Goal: Task Accomplishment & Management: Manage account settings

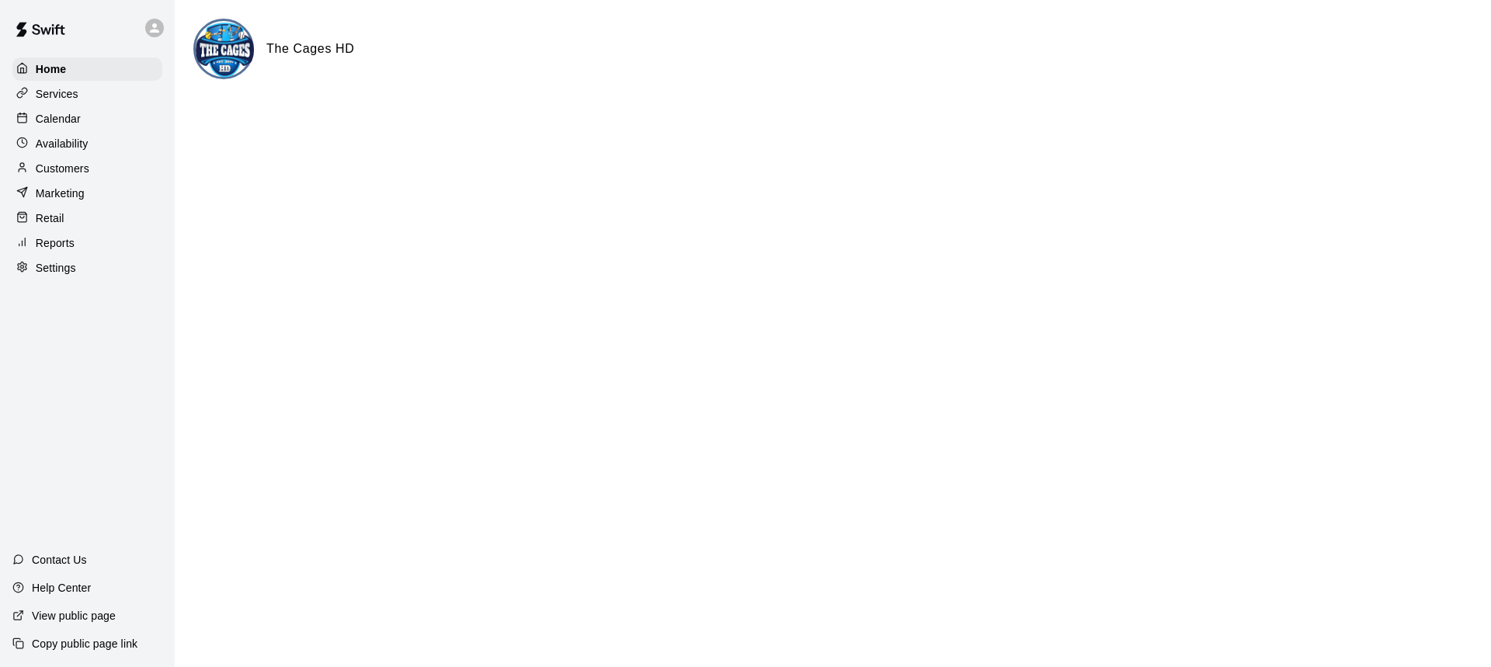
click at [61, 122] on p "Calendar" at bounding box center [58, 119] width 45 height 16
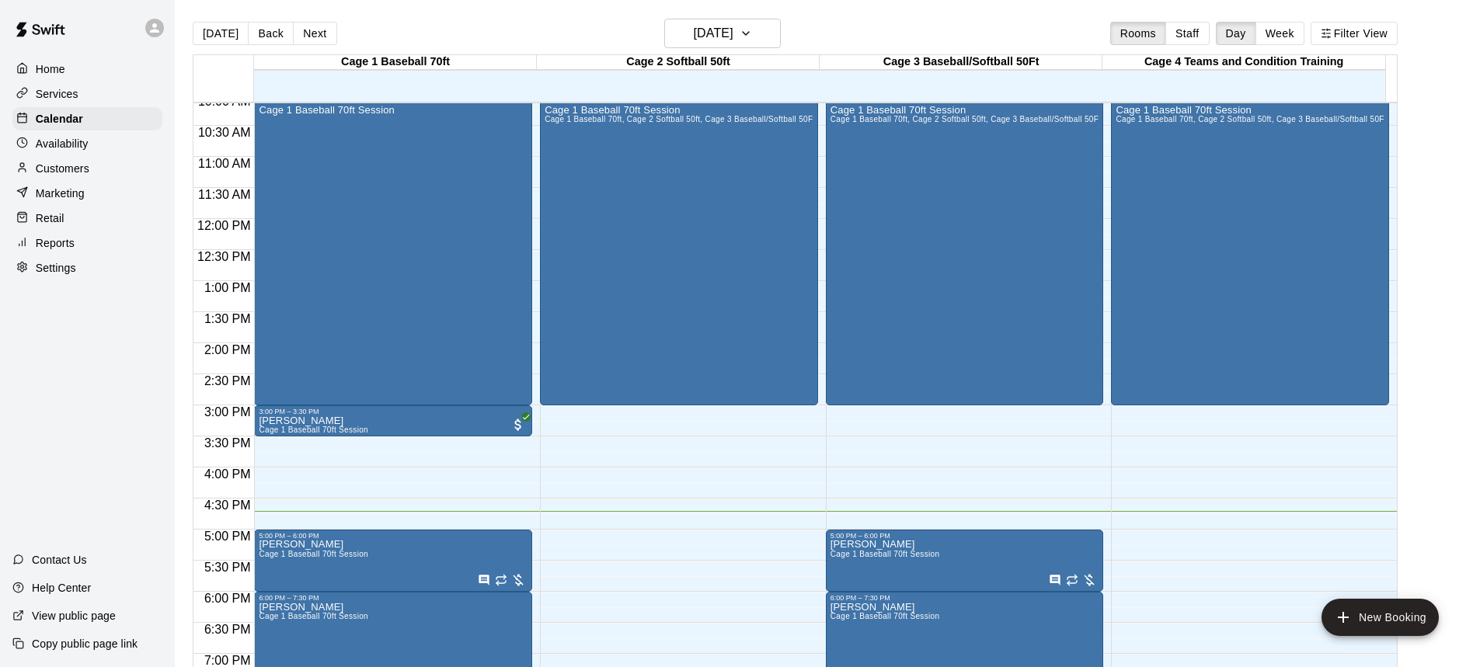
scroll to position [785, 0]
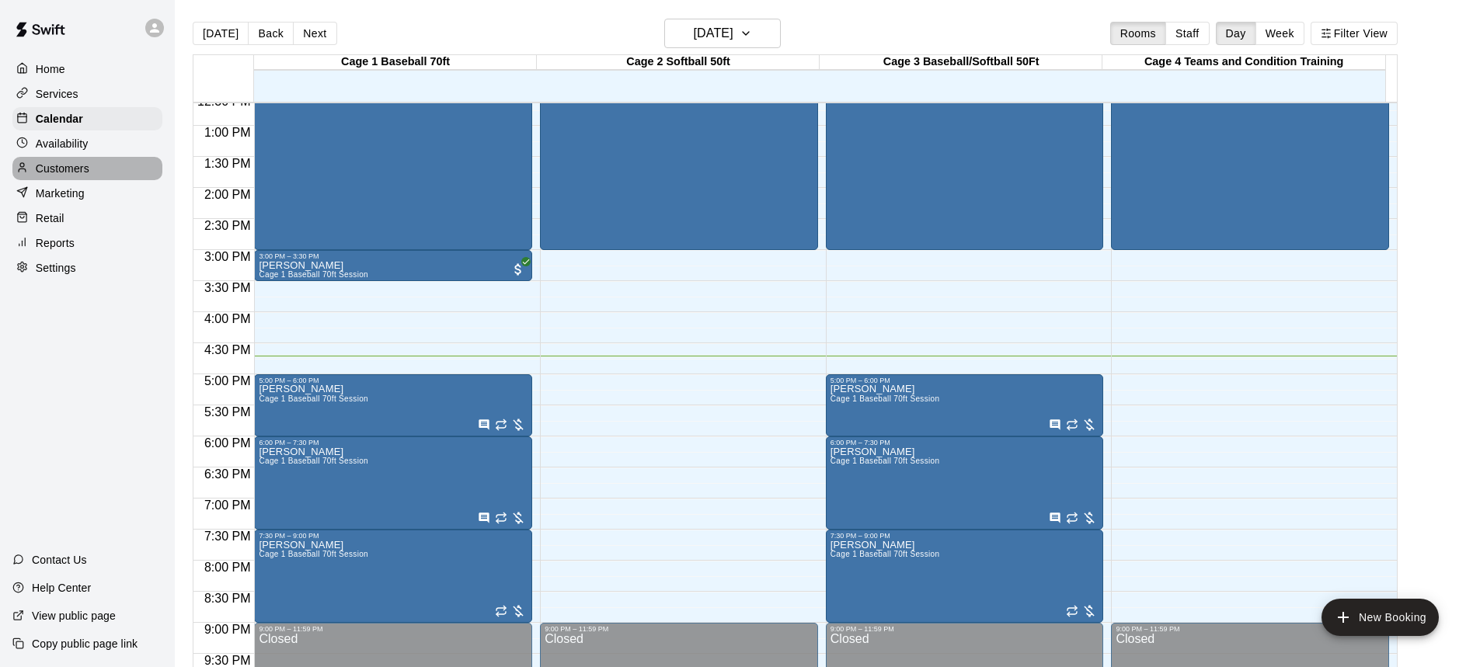
click at [50, 166] on p "Customers" at bounding box center [63, 169] width 54 height 16
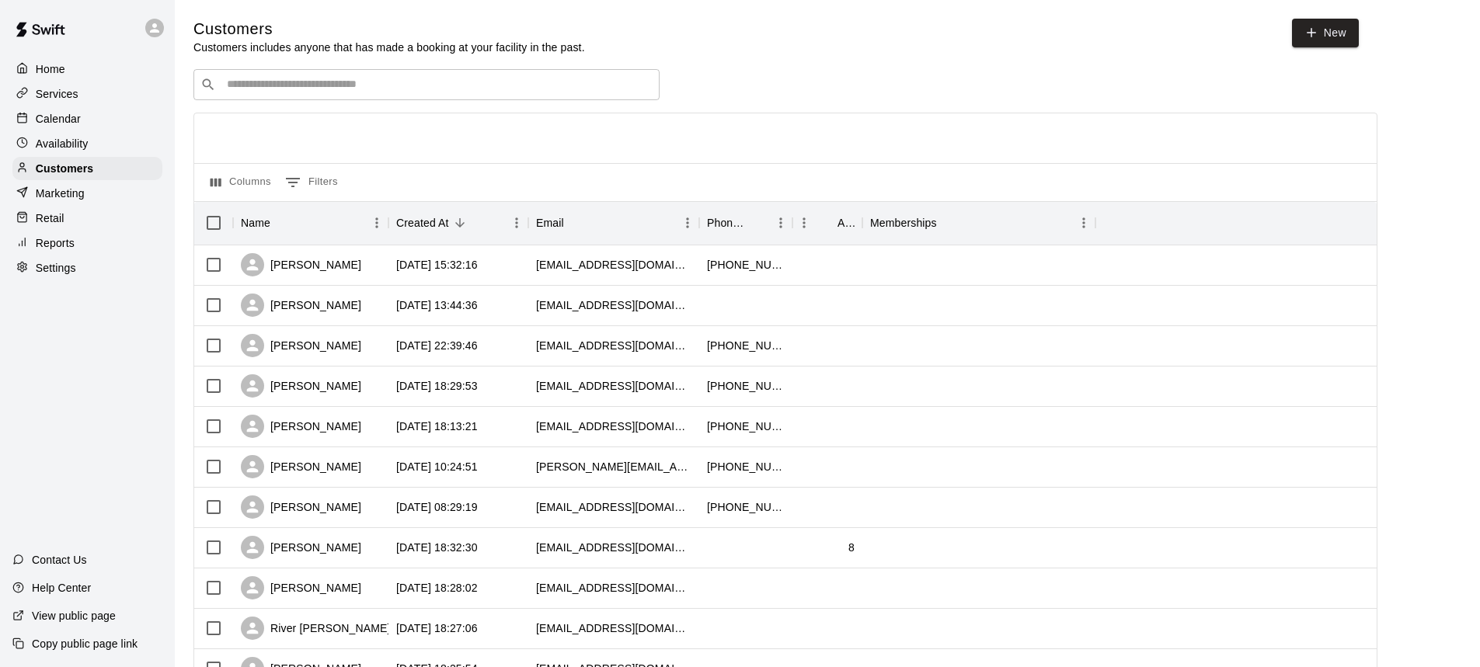
click at [332, 90] on input "Search customers by name or email" at bounding box center [437, 85] width 430 height 16
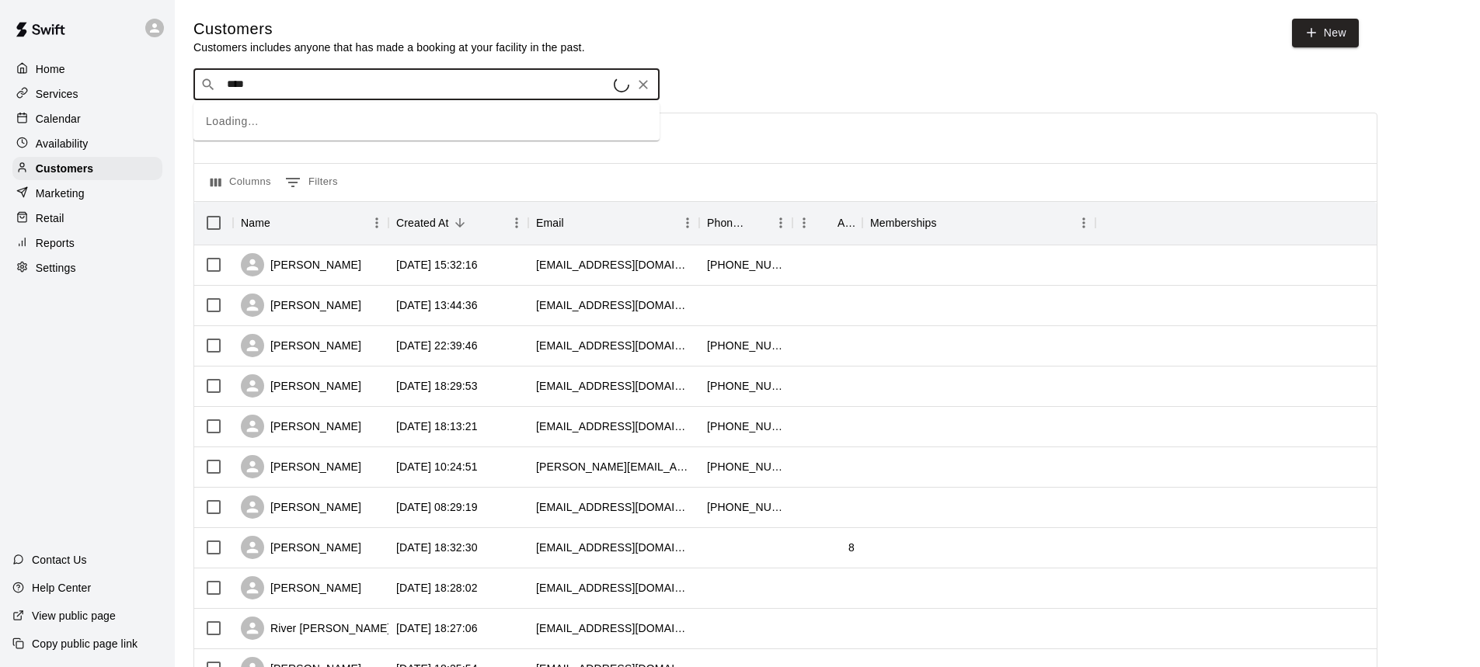
type input "*****"
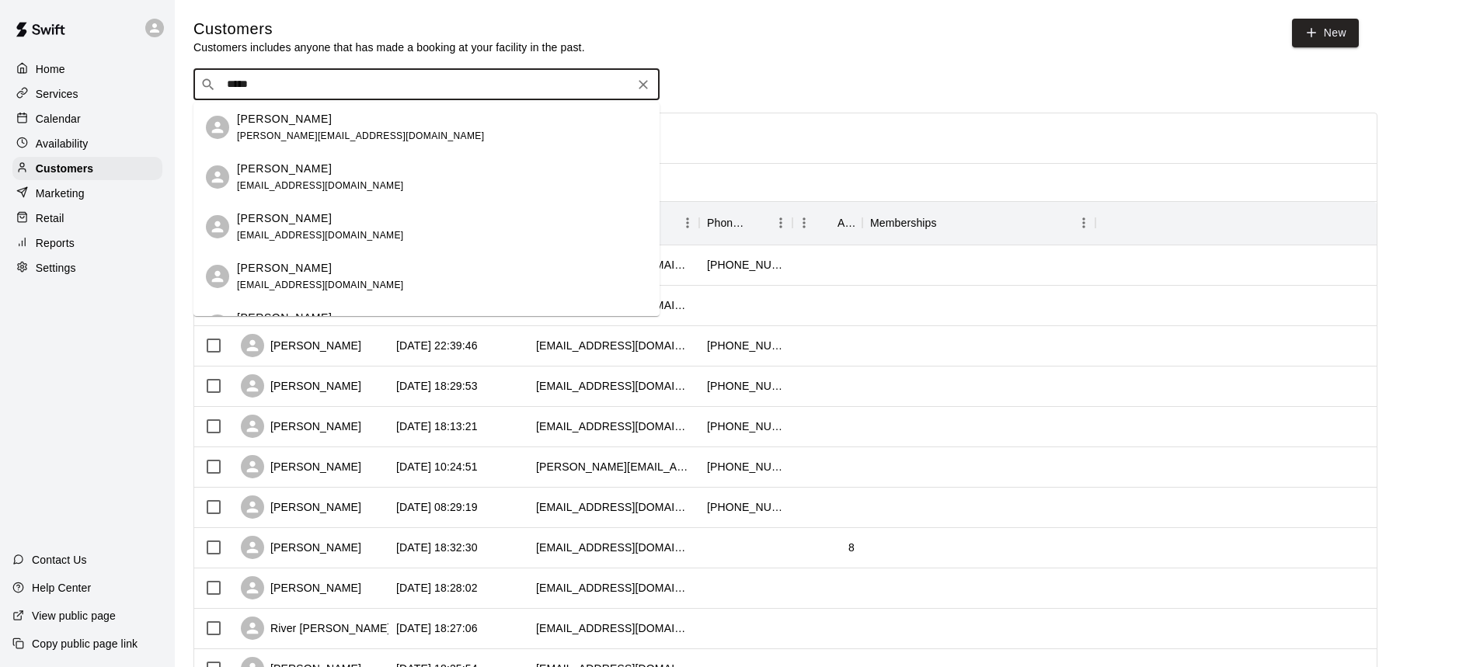
click at [301, 120] on p "[PERSON_NAME]" at bounding box center [284, 119] width 95 height 16
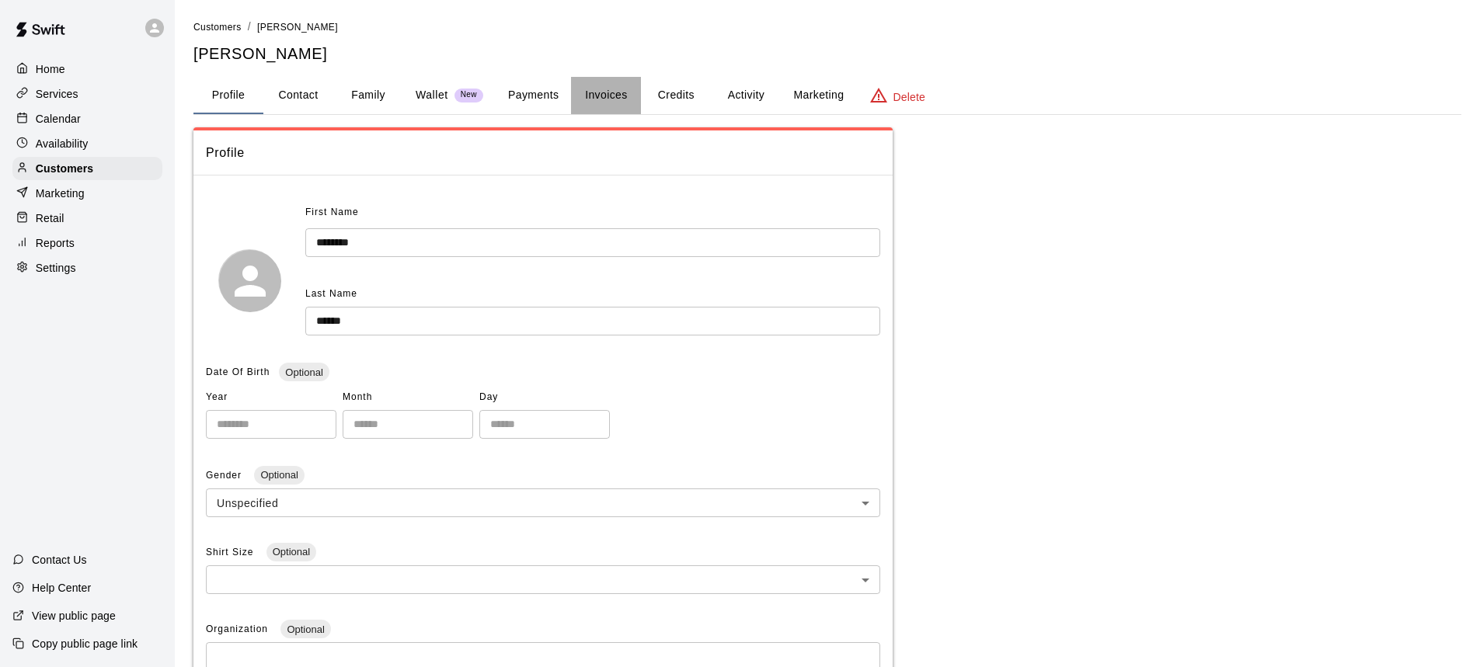
click at [593, 93] on button "Invoices" at bounding box center [606, 95] width 70 height 37
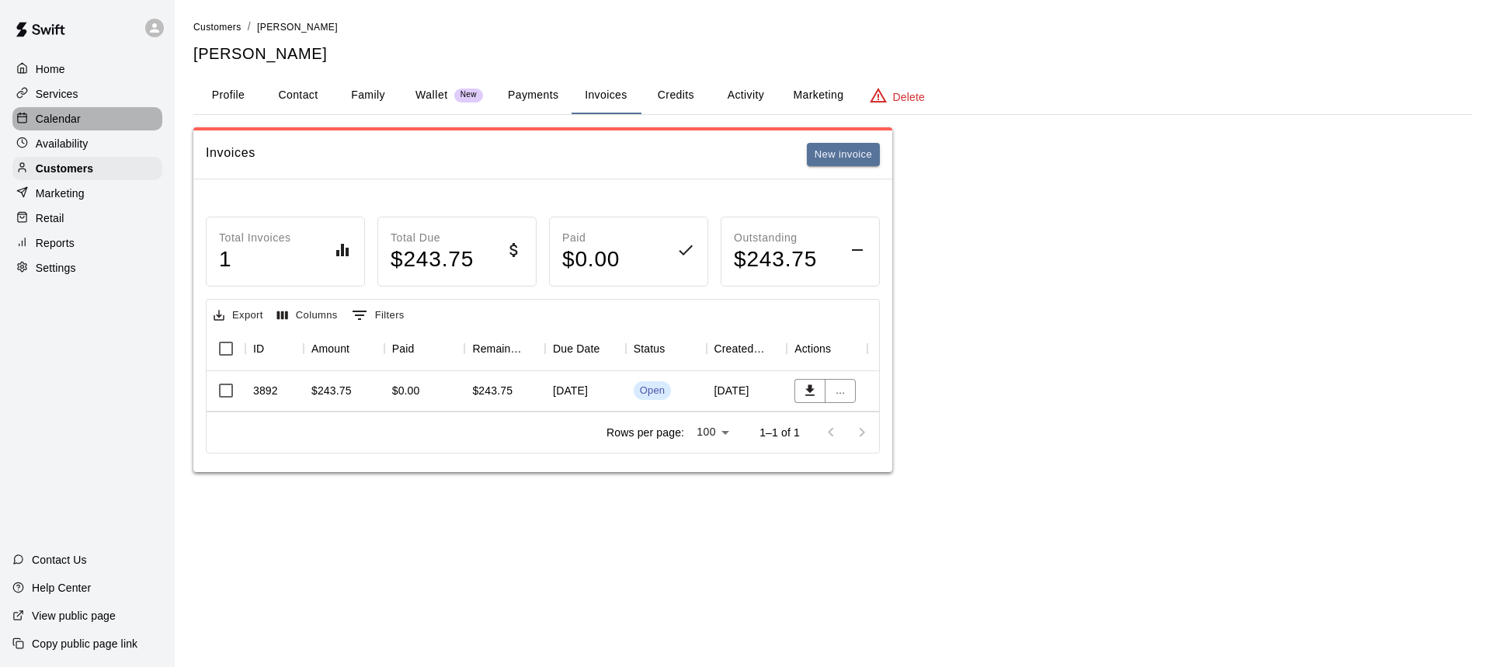
click at [53, 120] on p "Calendar" at bounding box center [58, 119] width 45 height 16
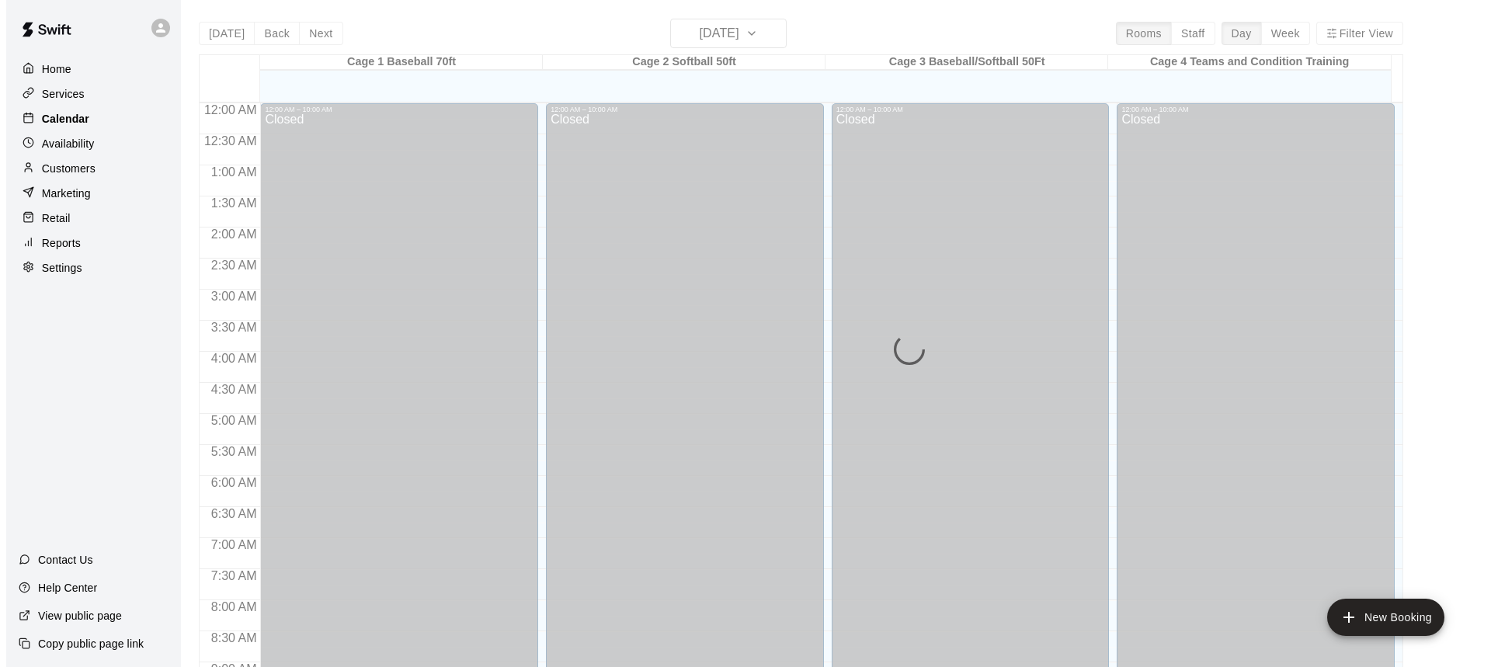
scroll to position [863, 0]
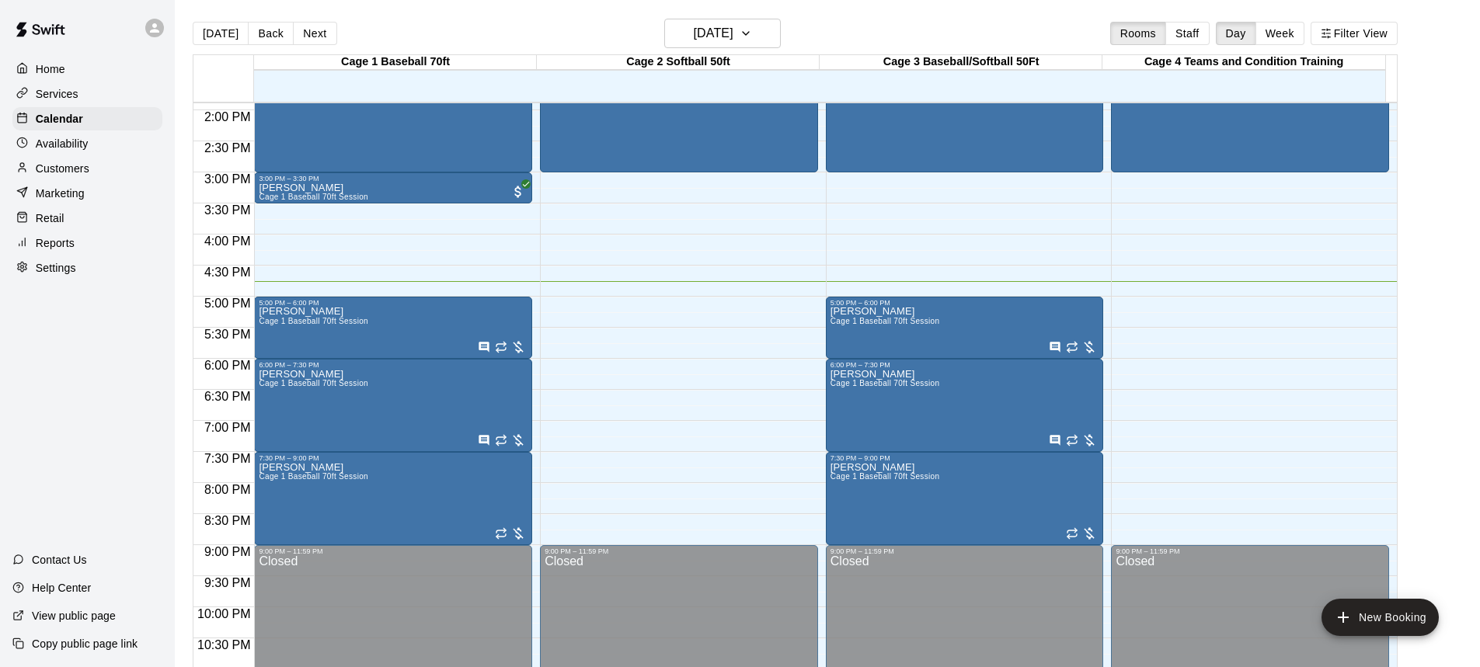
click at [66, 169] on p "Customers" at bounding box center [63, 169] width 54 height 16
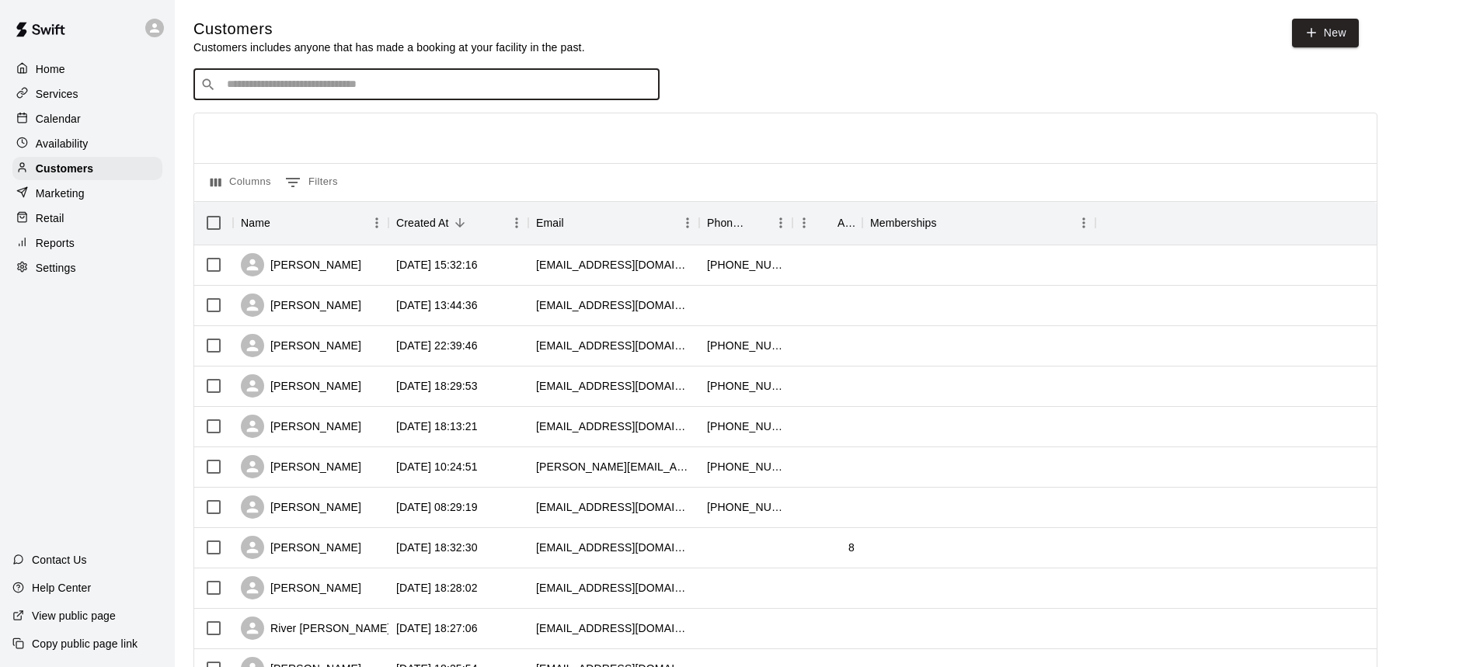
click at [341, 92] on input "Search customers by name or email" at bounding box center [437, 85] width 430 height 16
type input "****"
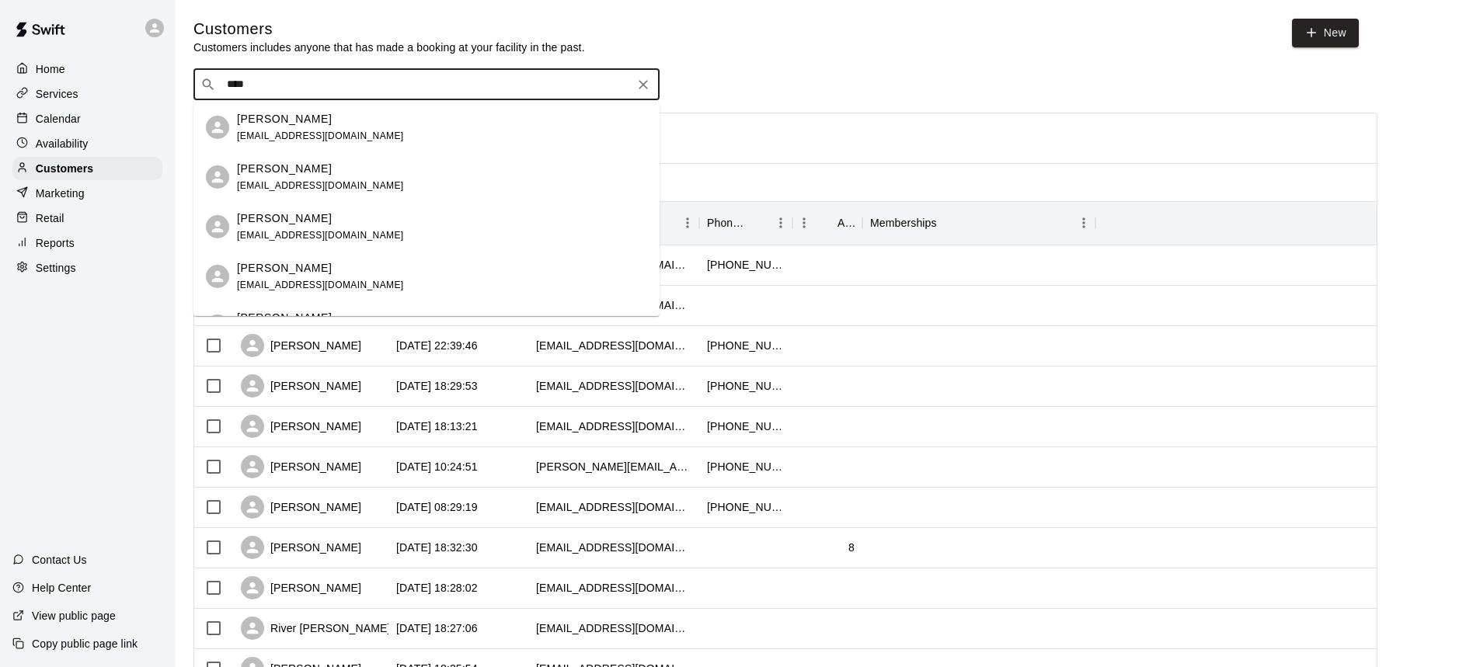
click at [303, 219] on p "[PERSON_NAME]" at bounding box center [284, 218] width 95 height 16
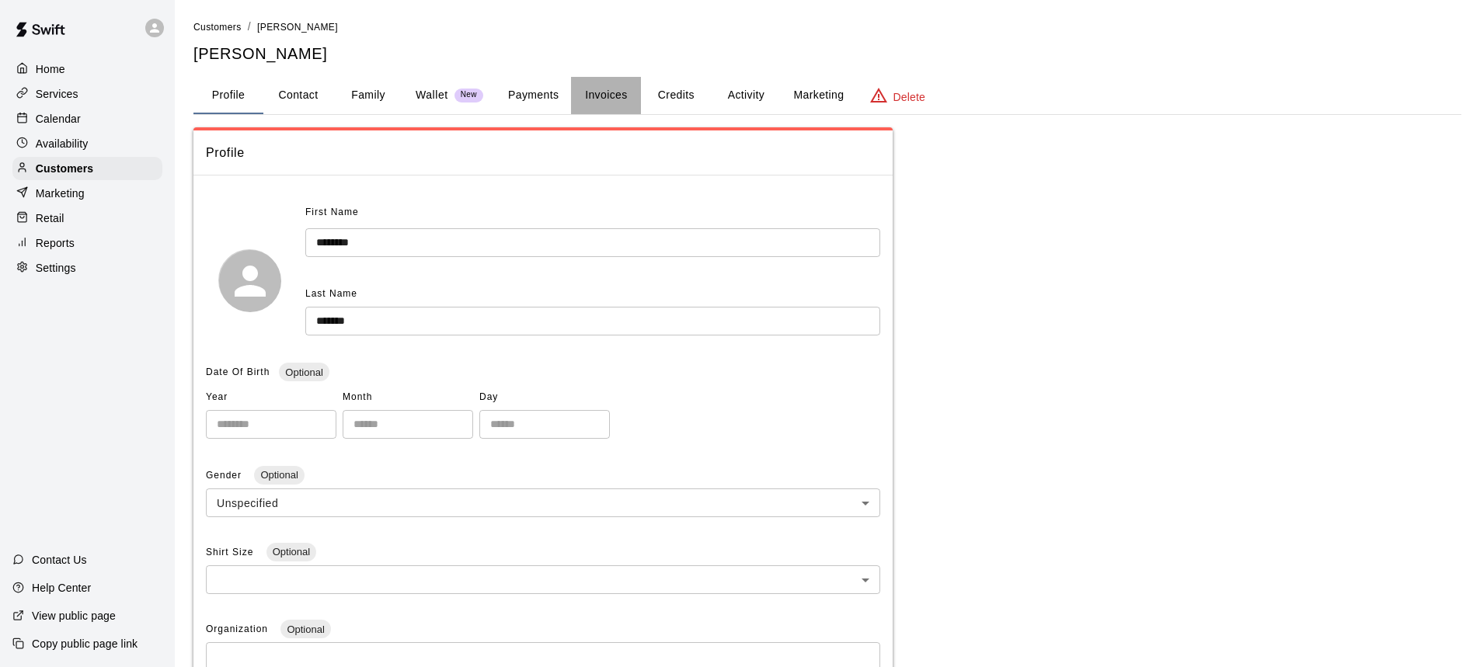
click at [607, 92] on button "Invoices" at bounding box center [606, 95] width 70 height 37
